Goal: Check status: Check status

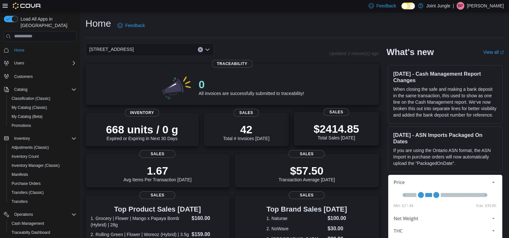
click at [333, 123] on p "$2414.85" at bounding box center [337, 128] width 46 height 13
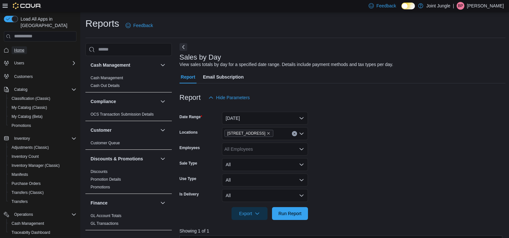
click at [20, 48] on span "Home" at bounding box center [19, 50] width 10 height 5
